Goal: Task Accomplishment & Management: Use online tool/utility

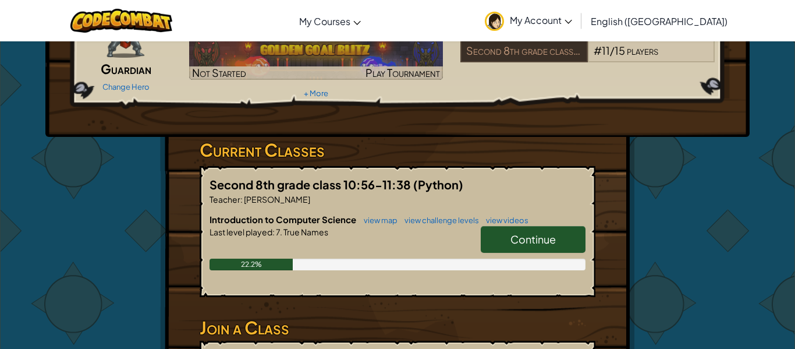
scroll to position [101, 0]
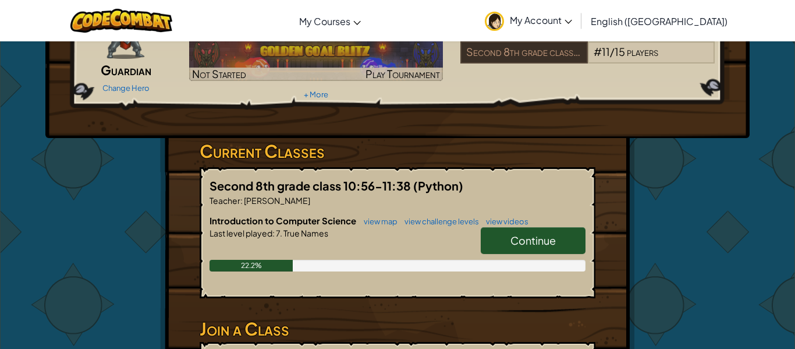
click at [544, 268] on div "22.2%" at bounding box center [398, 266] width 376 height 12
click at [541, 250] on link "Continue" at bounding box center [533, 240] width 105 height 27
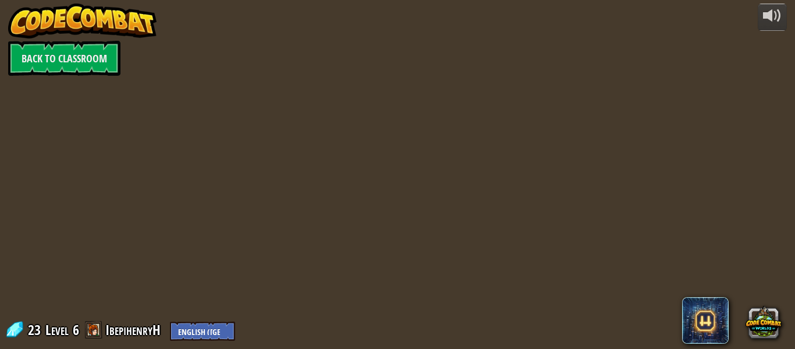
click at [359, 222] on div at bounding box center [397, 174] width 533 height 349
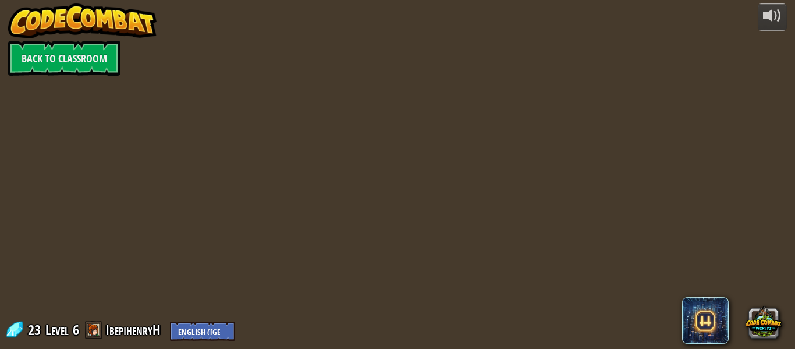
click at [359, 222] on div at bounding box center [397, 174] width 533 height 349
